Goal: Transaction & Acquisition: Purchase product/service

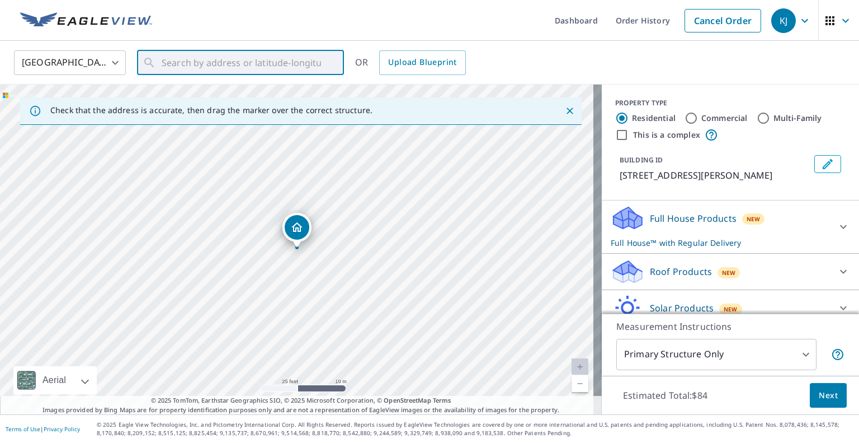
click at [218, 68] on input "text" at bounding box center [241, 62] width 159 height 31
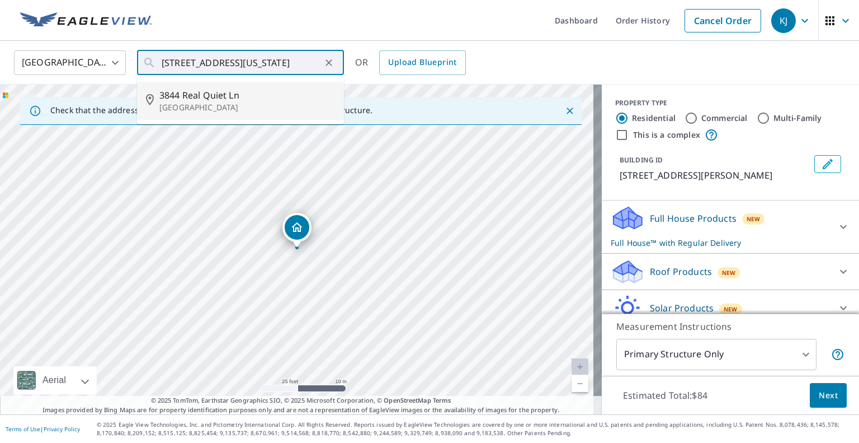
click at [239, 98] on span "3844 Real Quiet Ln" at bounding box center [247, 94] width 176 height 13
type input "[STREET_ADDRESS]"
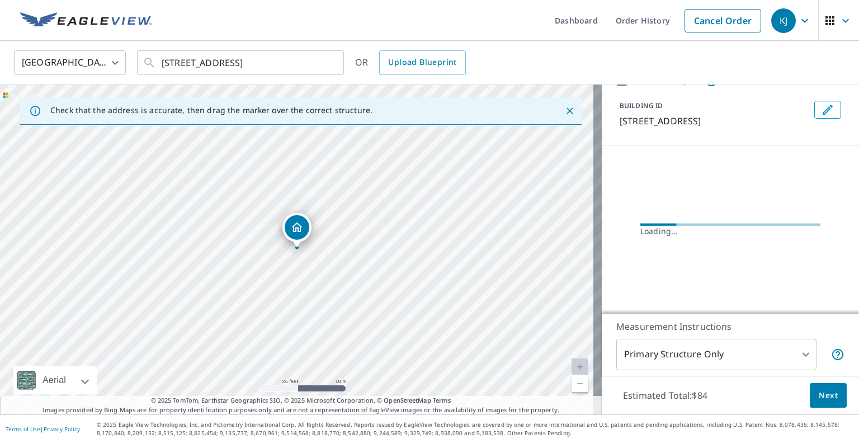
scroll to position [48, 0]
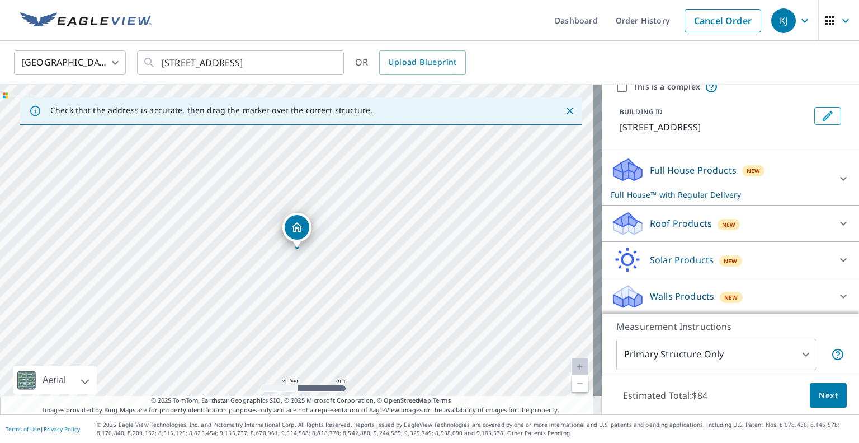
click at [650, 217] on p "Roof Products" at bounding box center [681, 223] width 62 height 13
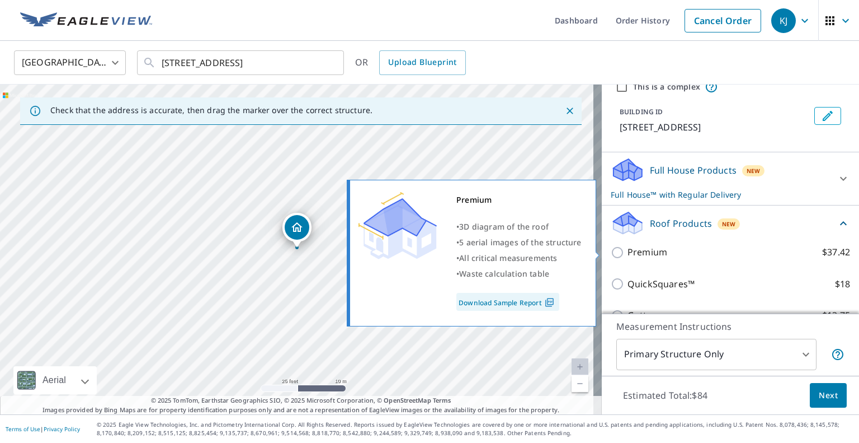
click at [615, 251] on input "Premium $37.42" at bounding box center [619, 252] width 17 height 13
checkbox input "true"
checkbox input "false"
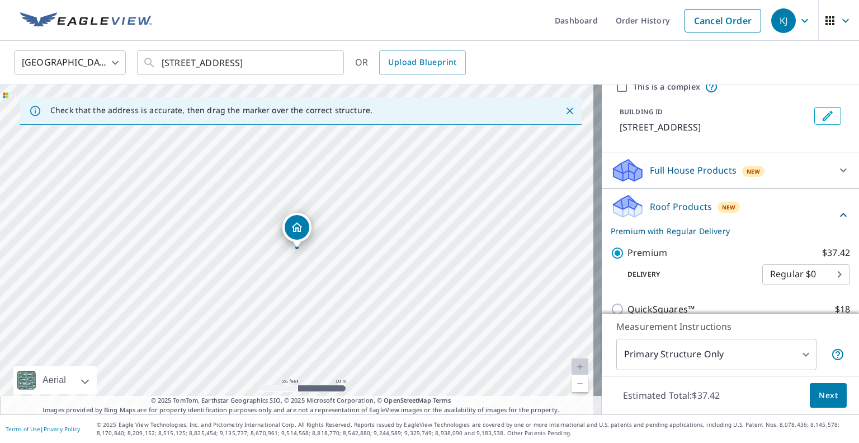
click at [822, 391] on span "Next" at bounding box center [828, 395] width 19 height 14
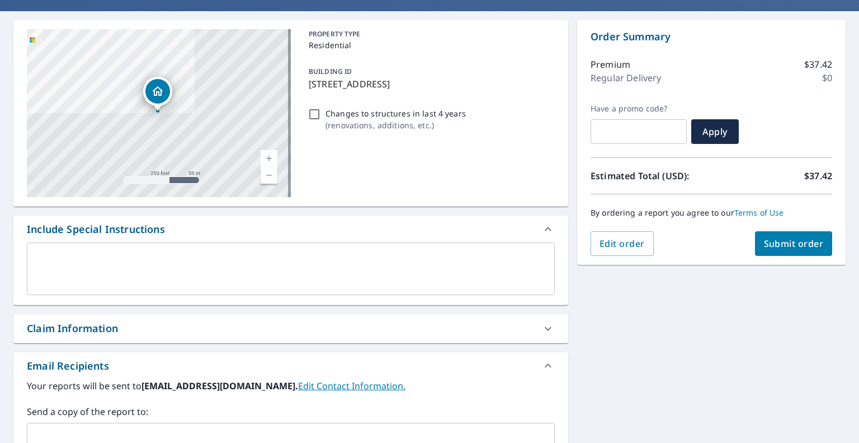
scroll to position [112, 0]
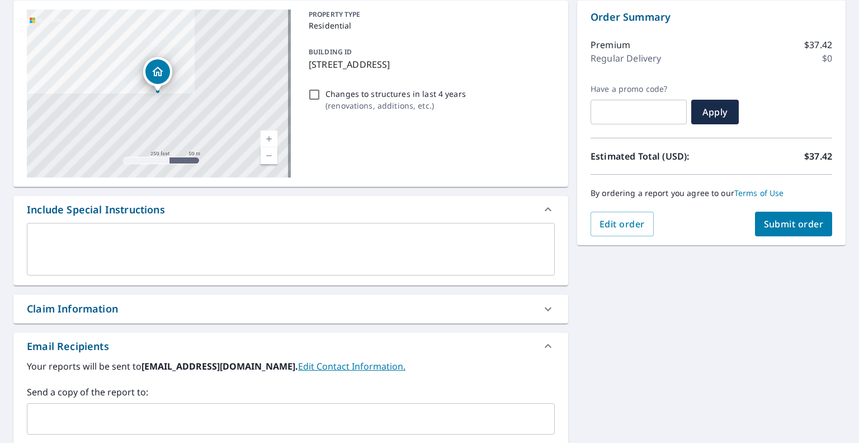
click at [179, 429] on div "​" at bounding box center [291, 418] width 528 height 31
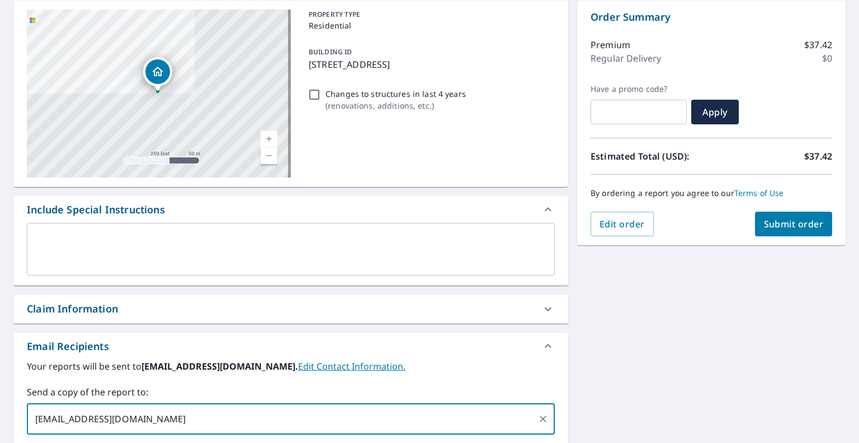
type input "[EMAIL_ADDRESS][DOMAIN_NAME]"
click at [787, 227] on span "Submit order" at bounding box center [794, 224] width 60 height 12
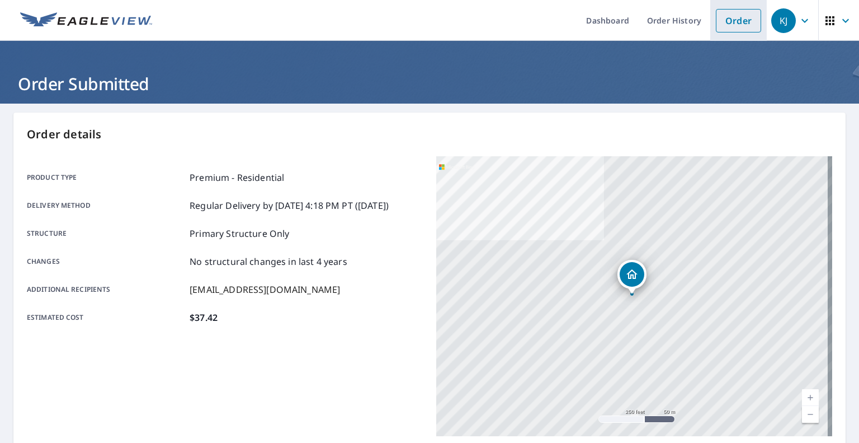
click at [739, 24] on link "Order" at bounding box center [738, 20] width 45 height 23
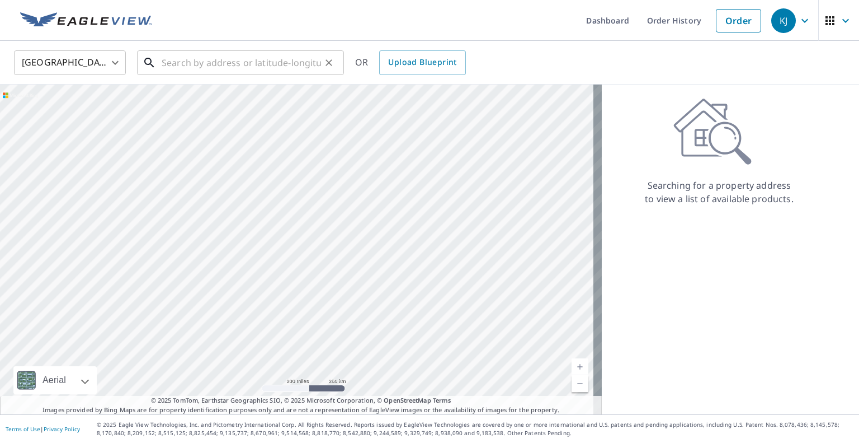
click at [236, 61] on input "text" at bounding box center [241, 62] width 159 height 31
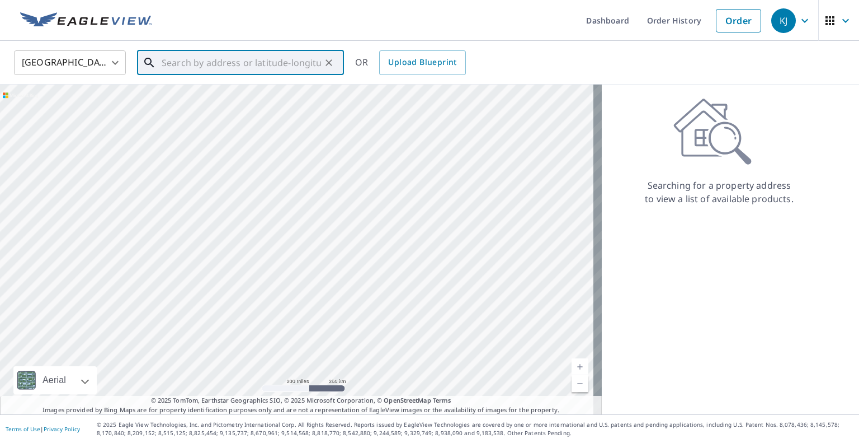
click at [196, 68] on input "text" at bounding box center [241, 62] width 159 height 31
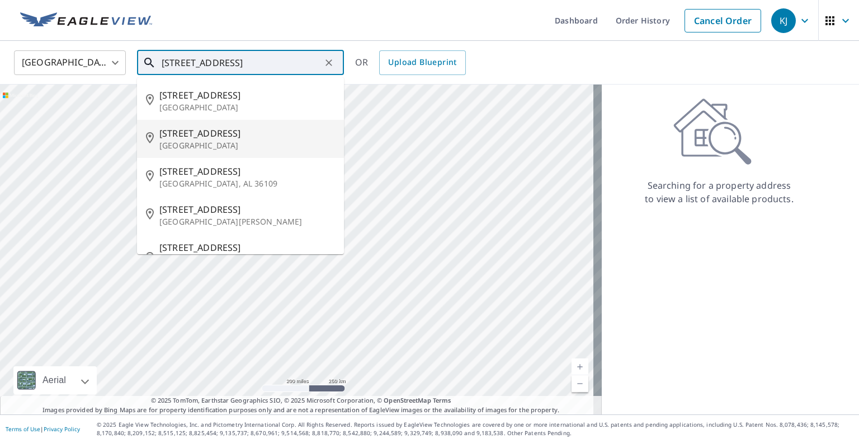
click at [208, 134] on span "[STREET_ADDRESS]" at bounding box center [247, 132] width 176 height 13
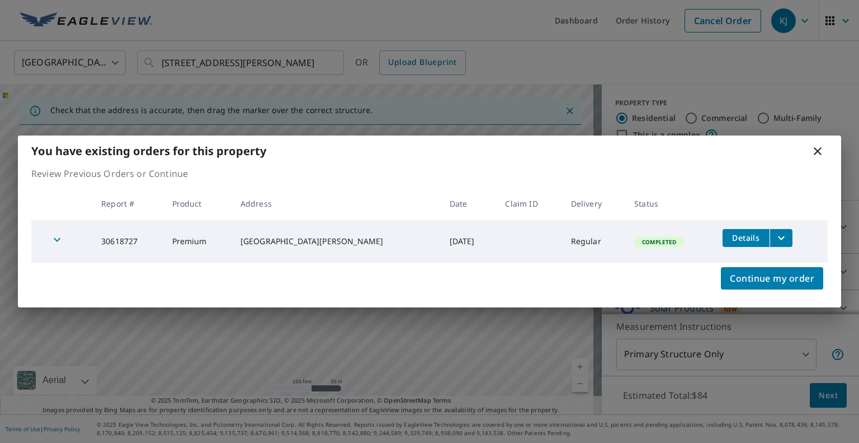
click at [820, 147] on icon at bounding box center [817, 150] width 13 height 13
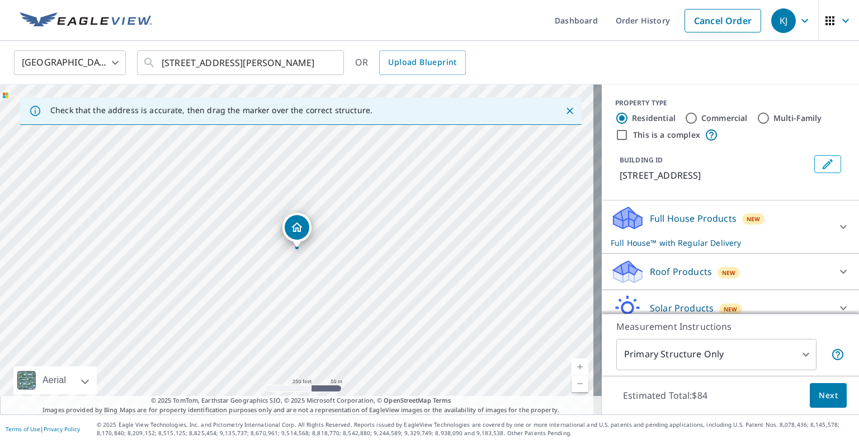
click at [572, 367] on link "Current Level 17, Zoom In" at bounding box center [580, 366] width 17 height 17
click at [572, 367] on link "Current Level 18, Zoom In" at bounding box center [580, 366] width 17 height 17
click at [572, 367] on link "Current Level 19, Zoom In" at bounding box center [580, 366] width 17 height 17
click at [572, 367] on link "Current Level 20, Zoom In Disabled" at bounding box center [580, 366] width 17 height 17
click at [391, 257] on div "[STREET_ADDRESS][PERSON_NAME]" at bounding box center [301, 249] width 602 height 330
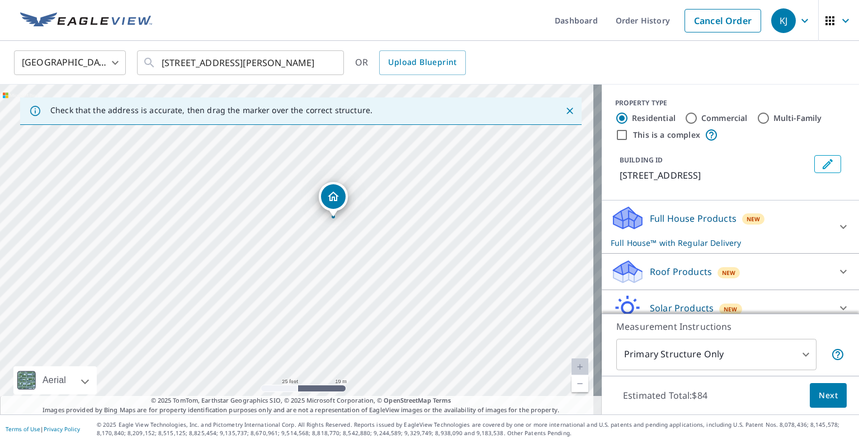
drag, startPoint x: 372, startPoint y: 266, endPoint x: 408, endPoint y: 234, distance: 48.0
click at [408, 234] on div "[STREET_ADDRESS][PERSON_NAME]" at bounding box center [301, 249] width 602 height 330
drag, startPoint x: 395, startPoint y: 221, endPoint x: 383, endPoint y: 258, distance: 38.9
click at [383, 258] on div "[STREET_ADDRESS][PERSON_NAME]" at bounding box center [301, 249] width 602 height 330
click at [241, 54] on input "[STREET_ADDRESS][PERSON_NAME]" at bounding box center [241, 62] width 159 height 31
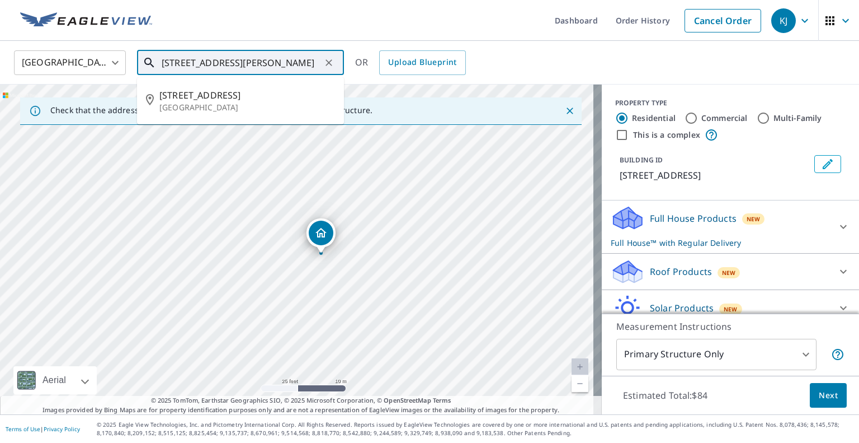
click at [241, 54] on input "[STREET_ADDRESS][PERSON_NAME]" at bounding box center [241, 62] width 159 height 31
paste input "[STREET_ADDRESS][US_STATE]"
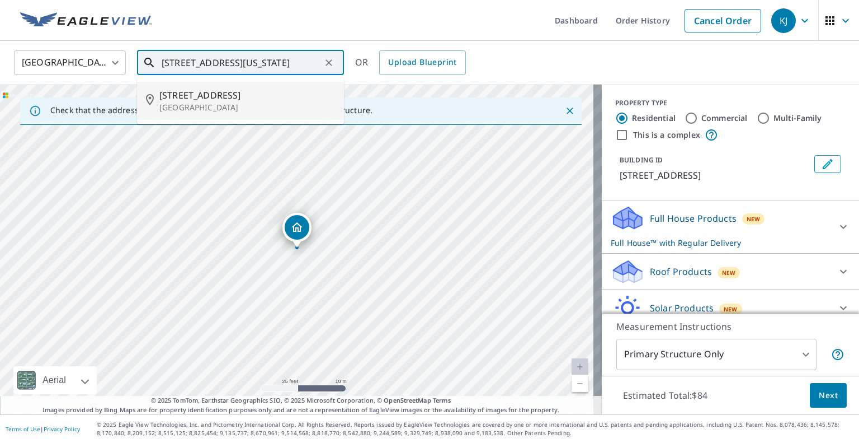
click at [250, 92] on span "[STREET_ADDRESS]" at bounding box center [247, 94] width 176 height 13
type input "[STREET_ADDRESS]"
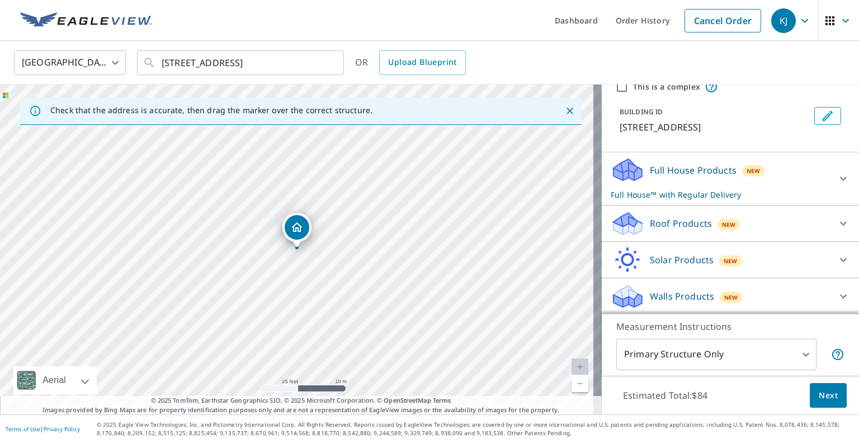
click at [652, 232] on div "Roof Products New" at bounding box center [720, 223] width 219 height 26
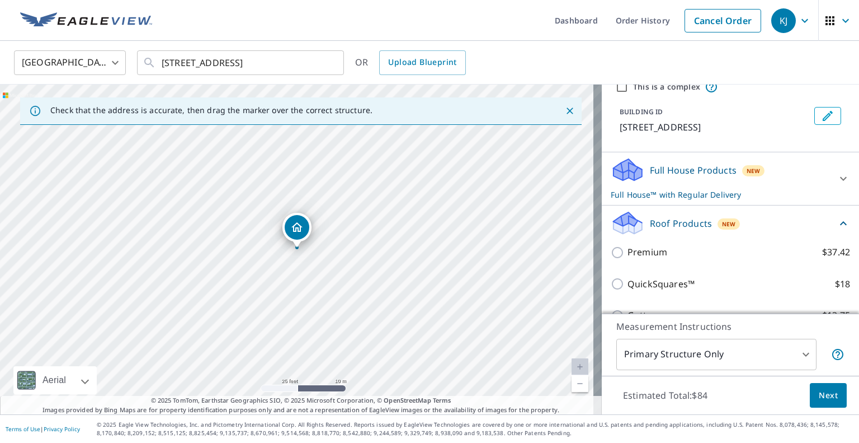
scroll to position [48, 0]
click at [628, 253] on p "Premium" at bounding box center [648, 252] width 40 height 14
click at [621, 253] on input "Premium $37.42" at bounding box center [619, 252] width 17 height 13
checkbox input "true"
checkbox input "false"
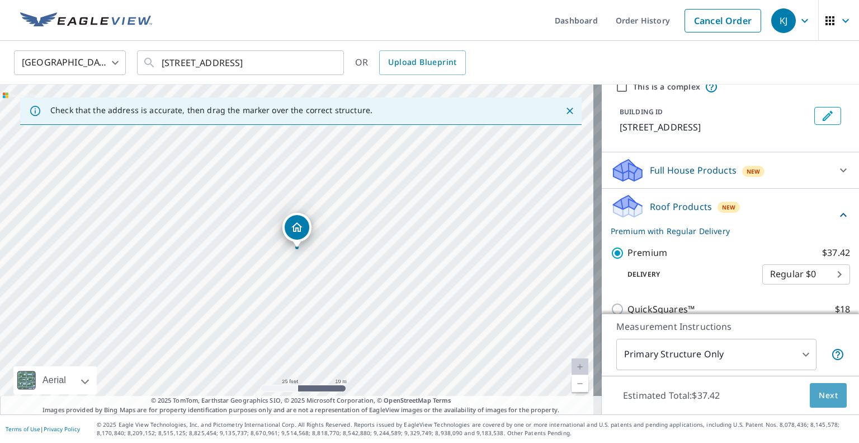
click at [819, 398] on span "Next" at bounding box center [828, 395] width 19 height 14
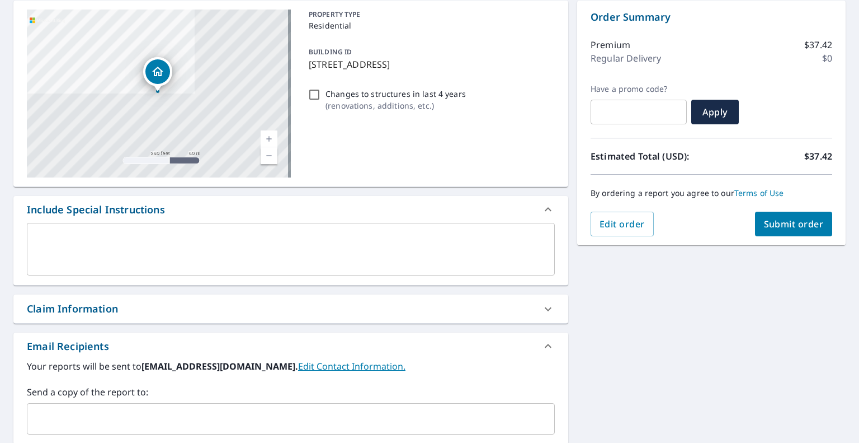
scroll to position [168, 0]
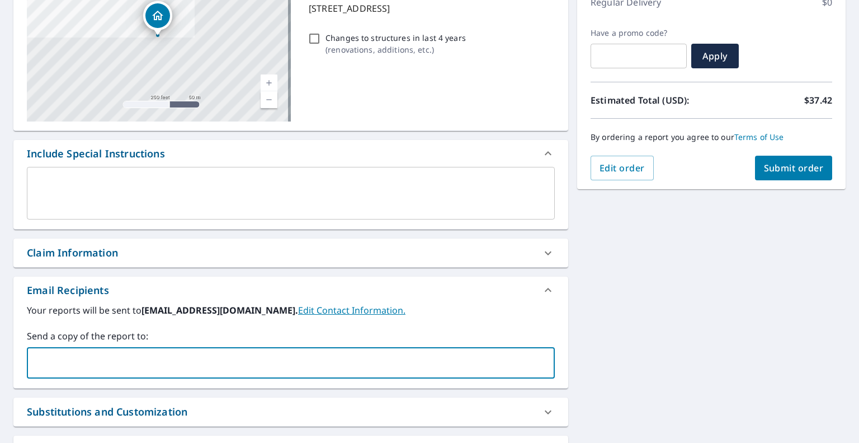
click at [195, 354] on input "text" at bounding box center [282, 362] width 501 height 21
type input "[EMAIL_ADDRESS][DOMAIN_NAME]"
click at [786, 167] on span "Submit order" at bounding box center [794, 168] width 60 height 12
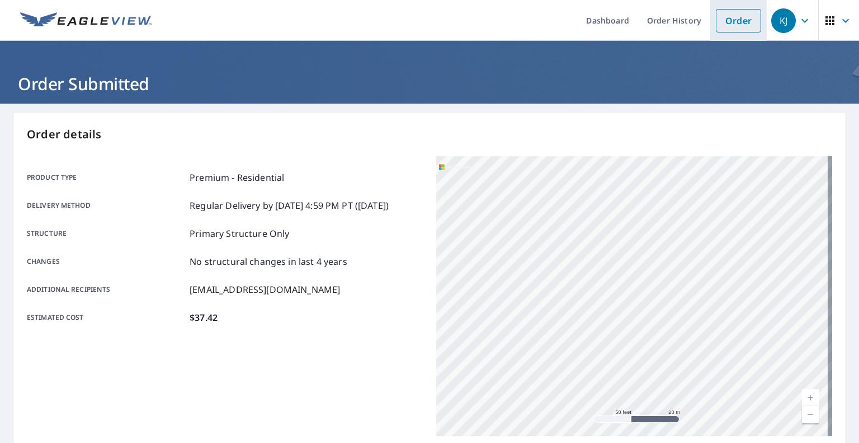
click at [727, 20] on link "Order" at bounding box center [738, 20] width 45 height 23
